Goal: Check status: Check status

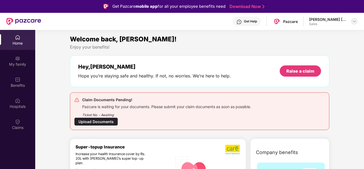
click at [354, 21] on img at bounding box center [354, 21] width 4 height 4
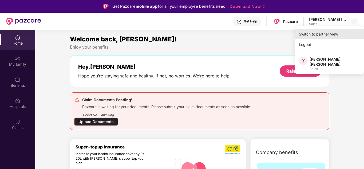
click at [332, 36] on div "Switch to partner view" at bounding box center [329, 34] width 69 height 10
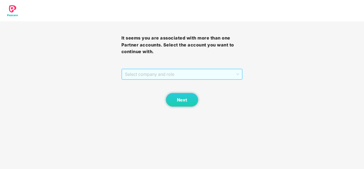
click at [192, 77] on span "Select company and role" at bounding box center [182, 74] width 115 height 10
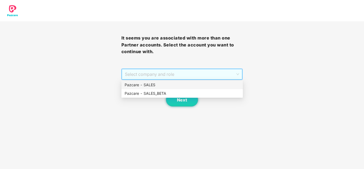
click at [172, 86] on div "Pazcare - SALES" at bounding box center [182, 85] width 115 height 6
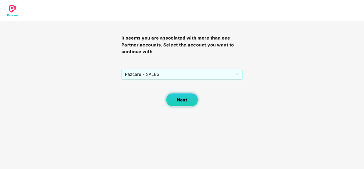
click at [181, 98] on span "Next" at bounding box center [182, 99] width 10 height 5
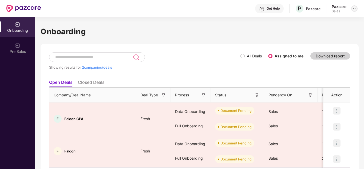
click at [354, 9] on img at bounding box center [354, 8] width 4 height 4
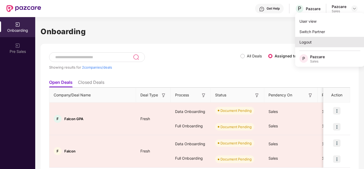
click at [315, 41] on div "Logout" at bounding box center [329, 42] width 69 height 10
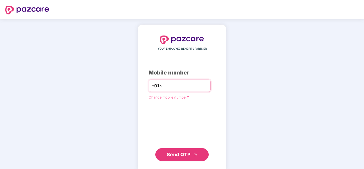
paste input "**********"
type input "**********"
click at [186, 153] on span "Send OTP" at bounding box center [179, 155] width 24 height 6
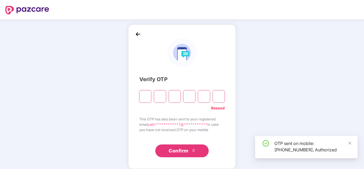
type input "*"
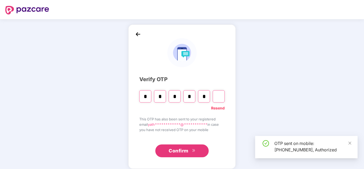
type input "*"
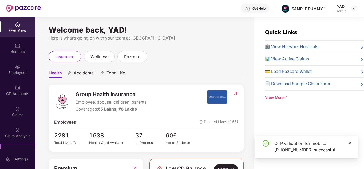
click at [351, 144] on icon "close" at bounding box center [350, 143] width 4 height 4
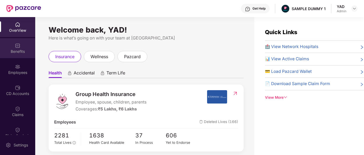
click at [5, 42] on div "Benefits" at bounding box center [17, 48] width 35 height 20
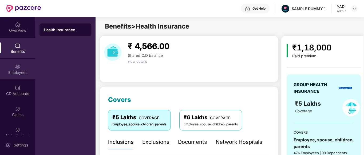
click at [13, 71] on div "Employees" at bounding box center [17, 72] width 35 height 5
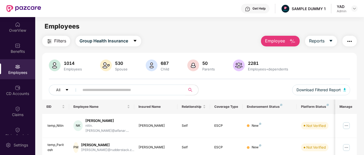
scroll to position [6, 0]
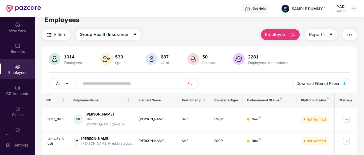
click at [252, 12] on div "Get Help" at bounding box center [255, 9] width 29 height 10
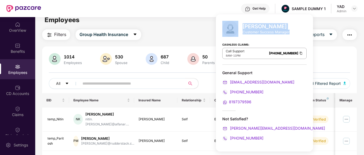
drag, startPoint x: 240, startPoint y: 33, endPoint x: 290, endPoint y: 33, distance: 50.2
click at [290, 33] on div "Mihir Singh Customer Success Manager Cashless Claims: Call Support 8AM - 11PM 0…" at bounding box center [264, 82] width 97 height 137
click at [265, 36] on div "Mihir Singh Customer Success Manager" at bounding box center [264, 29] width 84 height 16
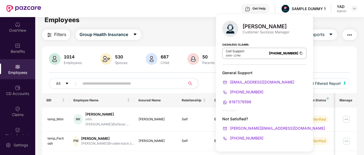
click at [185, 36] on div "Filters Group Health Insurance Employee Reports" at bounding box center [199, 34] width 315 height 11
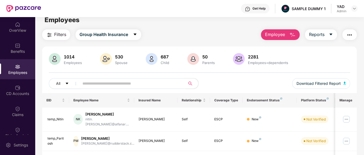
click at [285, 37] on span "Employee" at bounding box center [275, 34] width 20 height 7
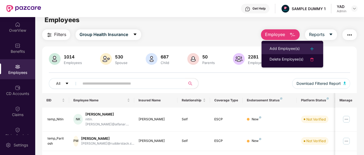
click at [282, 48] on div "Add Employee(s)" at bounding box center [285, 49] width 30 height 6
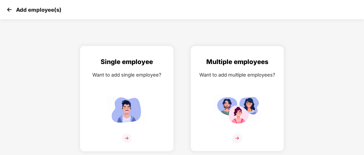
click at [121, 115] on img at bounding box center [127, 109] width 48 height 33
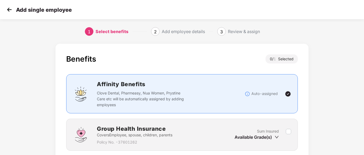
scroll to position [42, 0]
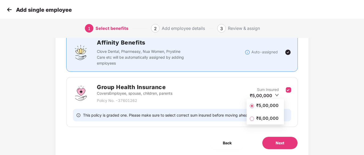
click at [271, 107] on span "₹5,00,000" at bounding box center [267, 105] width 27 height 6
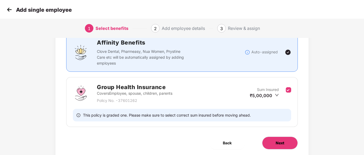
click at [280, 141] on span "Next" at bounding box center [280, 143] width 9 height 6
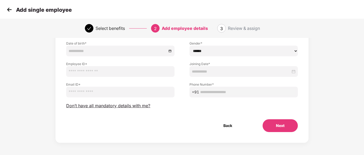
scroll to position [0, 0]
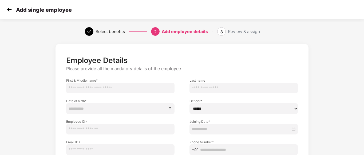
click at [6, 8] on img at bounding box center [9, 10] width 8 height 8
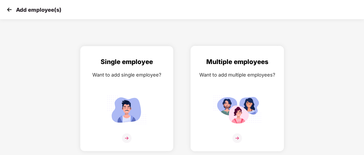
click at [226, 101] on img at bounding box center [237, 109] width 48 height 33
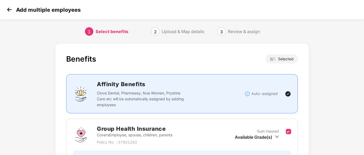
scroll to position [45, 0]
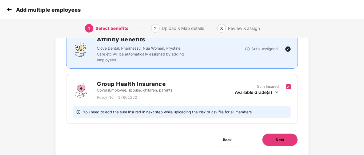
click at [268, 139] on button "Next" at bounding box center [280, 139] width 36 height 13
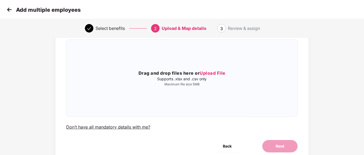
scroll to position [0, 0]
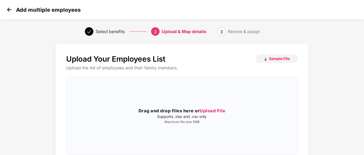
click at [9, 12] on img at bounding box center [9, 10] width 8 height 8
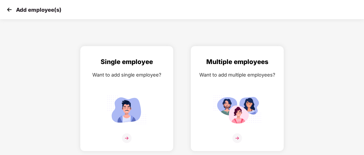
click at [9, 12] on img at bounding box center [9, 10] width 8 height 8
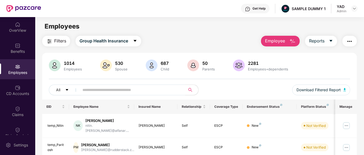
click at [349, 41] on img "button" at bounding box center [349, 41] width 6 height 6
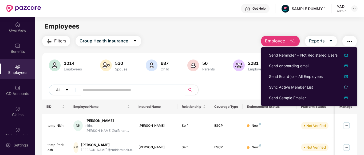
click at [231, 82] on div "1014 Employees 530 Spouse 687 Child 50 Parents 2281 Employees+dependents All Do…" at bounding box center [199, 80] width 315 height 40
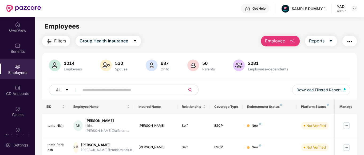
click at [250, 83] on div "1014 Employees 530 Spouse 687 Child 50 Parents 2281 Employees+dependents All Do…" at bounding box center [199, 80] width 315 height 40
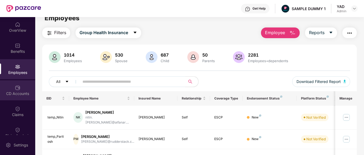
click at [12, 90] on div "CD Accounts" at bounding box center [17, 90] width 35 height 20
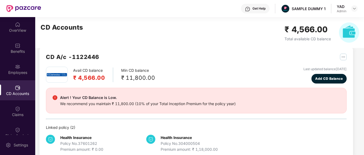
scroll to position [0, 0]
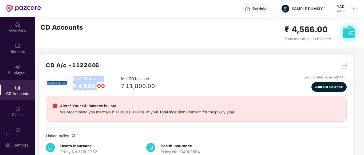
drag, startPoint x: 72, startPoint y: 80, endPoint x: 99, endPoint y: 85, distance: 27.3
click at [99, 85] on div "Avail CD balance ₹ 4,566.00 Min CD balance ₹ 11,800.00" at bounding box center [100, 83] width 109 height 16
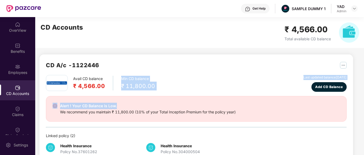
drag, startPoint x: 117, startPoint y: 76, endPoint x: 160, endPoint y: 92, distance: 46.2
click at [160, 92] on div "Avail CD balance ₹ 4,566.00 Min CD balance ₹ 11,800.00 Last updated balance 23 …" at bounding box center [196, 118] width 301 height 86
click at [161, 88] on div "Avail CD balance ₹ 4,566.00 Min CD balance ₹ 11,800.00 Last updated balance 23 …" at bounding box center [196, 83] width 301 height 17
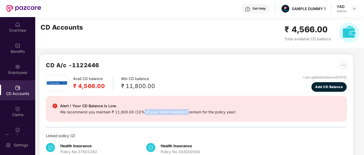
drag, startPoint x: 145, startPoint y: 111, endPoint x: 190, endPoint y: 113, distance: 44.3
click at [190, 113] on div "We recommend you maintain ₹ 11,800.00 (10% of your Total Inception Premium for …" at bounding box center [148, 112] width 176 height 6
click at [242, 127] on hr at bounding box center [196, 127] width 301 height 1
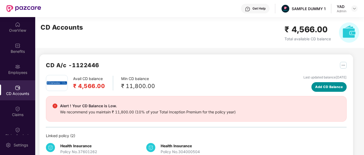
click at [322, 90] on button "Add CD Balance" at bounding box center [328, 87] width 35 height 10
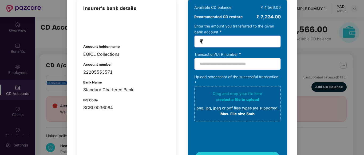
scroll to position [50, 0]
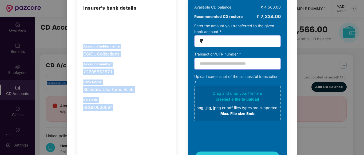
drag, startPoint x: 81, startPoint y: 46, endPoint x: 129, endPoint y: 103, distance: 74.9
click at [129, 103] on div "Insurer’s bank details Account holder name EGICL Collections Account number 222…" at bounding box center [126, 83] width 99 height 171
click at [143, 69] on div "22205553571" at bounding box center [126, 72] width 86 height 7
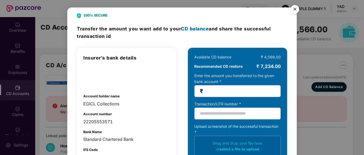
scroll to position [0, 0]
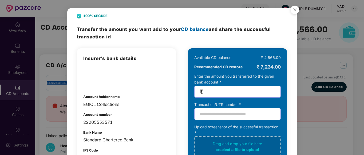
click at [297, 10] on img "Close" at bounding box center [294, 10] width 15 height 15
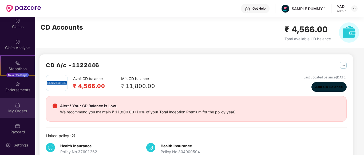
scroll to position [88, 0]
click at [12, 108] on div "My Orders" at bounding box center [17, 110] width 35 height 5
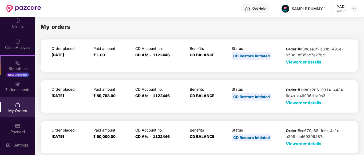
scroll to position [0, 0]
click at [294, 64] on span "View order details" at bounding box center [303, 62] width 35 height 5
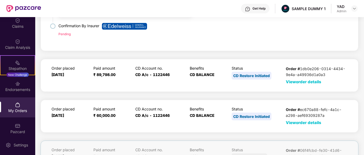
scroll to position [186, 0]
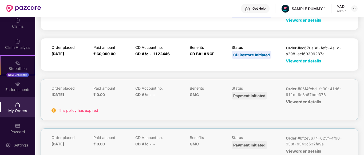
click at [299, 63] on div "Order placed 07 July 2023 Paid amount ₹ 60,000.00 CD Account no. CD A/c - 11224…" at bounding box center [200, 54] width 318 height 33
click at [299, 60] on span "View order details" at bounding box center [303, 60] width 35 height 5
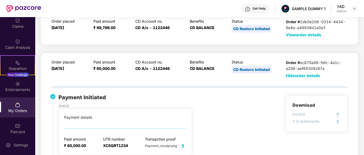
scroll to position [204, 0]
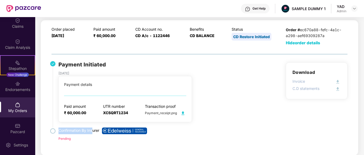
drag, startPoint x: 59, startPoint y: 129, endPoint x: 93, endPoint y: 131, distance: 33.9
click at [93, 131] on p "Confirmation By Insurer" at bounding box center [128, 131] width 141 height 7
click at [96, 136] on div "Confirmation By Insurer Pending" at bounding box center [128, 135] width 141 height 14
drag, startPoint x: 59, startPoint y: 129, endPoint x: 109, endPoint y: 132, distance: 50.0
click at [109, 132] on p "Confirmation By Insurer" at bounding box center [128, 131] width 141 height 7
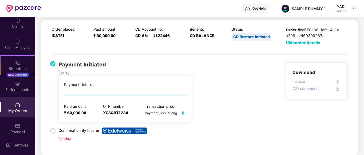
click at [87, 140] on li "Confirmation By Insurer Pending" at bounding box center [126, 138] width 148 height 19
drag, startPoint x: 64, startPoint y: 105, endPoint x: 97, endPoint y: 116, distance: 35.6
click at [97, 116] on div "Payment details Paid amount ₹ 60,000.00 UTR number XCSQRT1234 Transaction proof…" at bounding box center [124, 99] width 133 height 46
click at [133, 105] on div "Paid amount ₹ 60,000.00 UTR number XCSQRT1234 Transaction proof Payment_receipt…" at bounding box center [125, 110] width 122 height 13
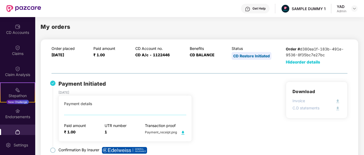
scroll to position [88, 0]
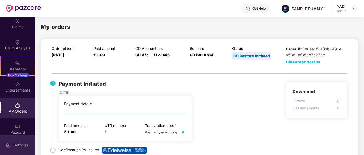
click at [15, 145] on div "Settings" at bounding box center [21, 145] width 18 height 5
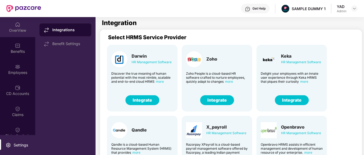
click at [14, 32] on div "OverView" at bounding box center [17, 30] width 35 height 5
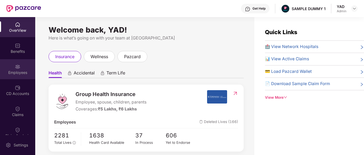
scroll to position [93, 0]
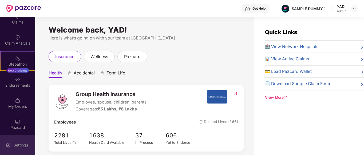
click at [8, 144] on img at bounding box center [8, 145] width 5 height 5
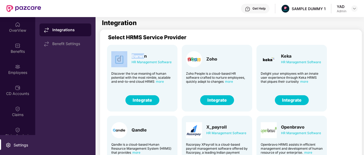
drag, startPoint x: 129, startPoint y: 54, endPoint x: 144, endPoint y: 54, distance: 14.7
click at [144, 54] on div "Darwin HR Management Software" at bounding box center [142, 59] width 62 height 16
click at [156, 50] on div "Darwin HR Management Software Discover the true meaning of human potential with…" at bounding box center [142, 78] width 70 height 67
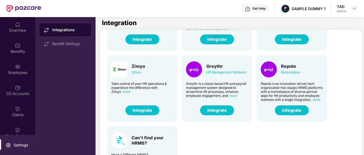
scroll to position [37, 0]
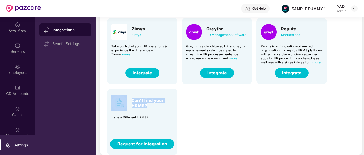
drag, startPoint x: 129, startPoint y: 98, endPoint x: 159, endPoint y: 106, distance: 30.6
click at [159, 106] on div "Can't find your HRMS?" at bounding box center [142, 103] width 62 height 16
click at [227, 108] on div "Darwin HR Management Software Discover the true meaning of human potential with…" at bounding box center [232, 13] width 258 height 284
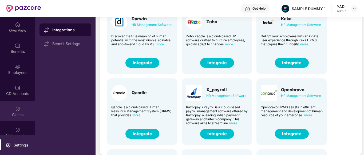
click at [2, 113] on div "Claims" at bounding box center [17, 114] width 35 height 5
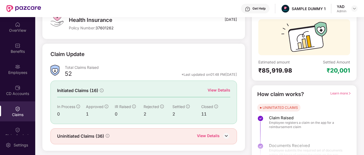
scroll to position [39, 0]
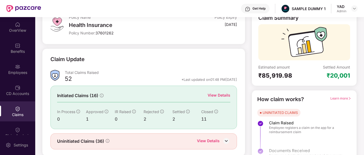
click at [216, 96] on div "View Details" at bounding box center [219, 95] width 23 height 6
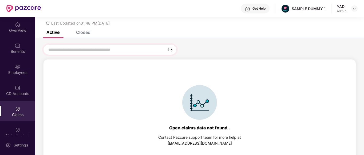
scroll to position [23, 0]
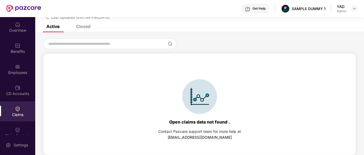
click at [82, 26] on div "Closed" at bounding box center [83, 26] width 14 height 5
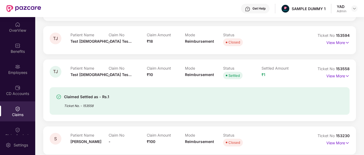
scroll to position [93, 0]
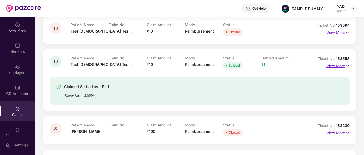
click at [339, 66] on p "View More" at bounding box center [337, 65] width 23 height 7
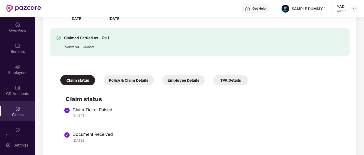
scroll to position [159, 0]
click at [128, 79] on div "Policy & Claim Details" at bounding box center [129, 80] width 50 height 10
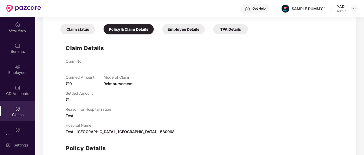
scroll to position [177, 0]
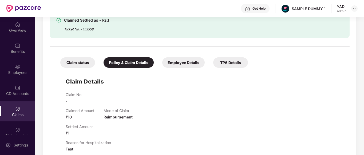
click at [189, 60] on div "Employee Details" at bounding box center [183, 62] width 42 height 10
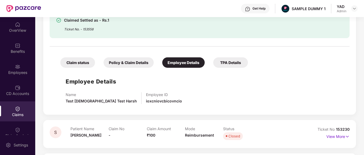
click at [239, 61] on div "TPA Details" at bounding box center [230, 62] width 35 height 10
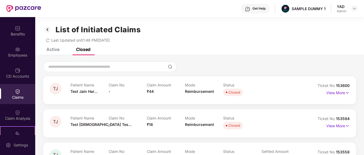
scroll to position [18, 0]
click at [7, 113] on div "Claim Analysis" at bounding box center [17, 114] width 35 height 20
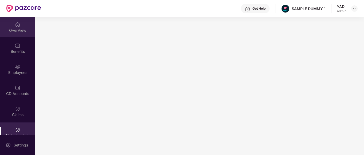
click at [15, 21] on div at bounding box center [17, 23] width 5 height 5
